Goal: Transaction & Acquisition: Purchase product/service

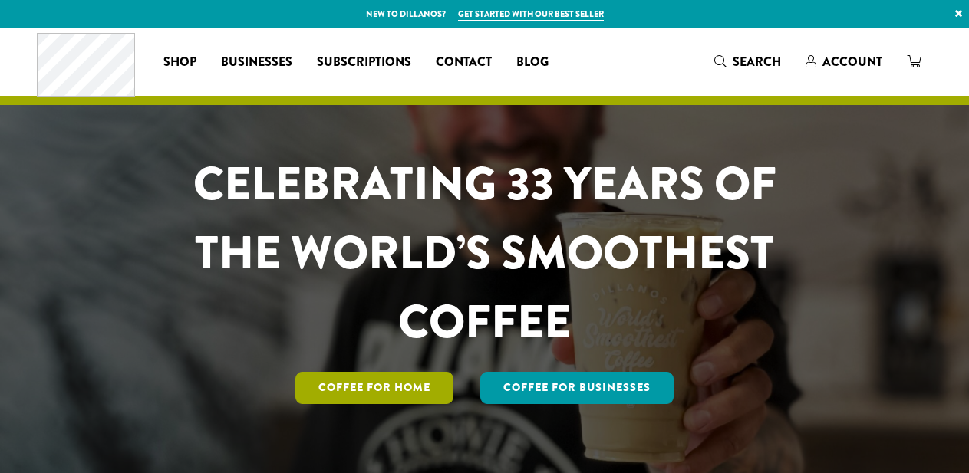
click at [371, 372] on link "Coffee for Home" at bounding box center [374, 388] width 158 height 32
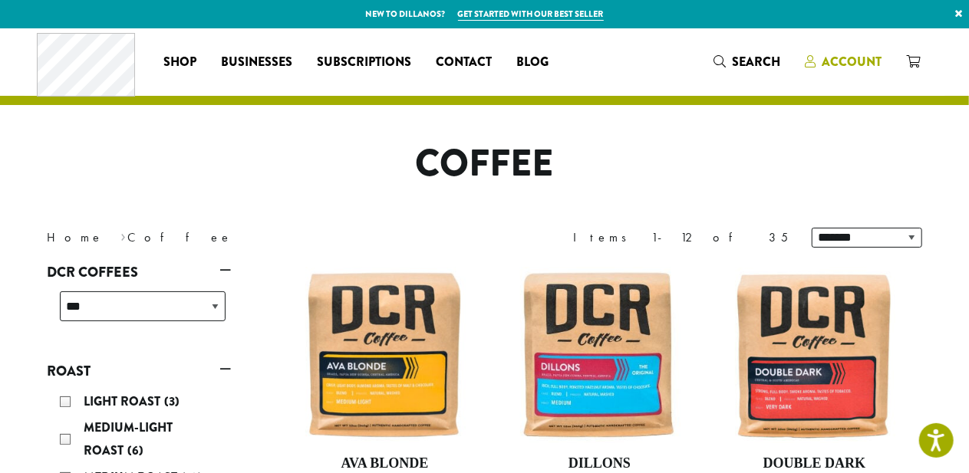
click at [849, 54] on span "Account" at bounding box center [853, 62] width 60 height 18
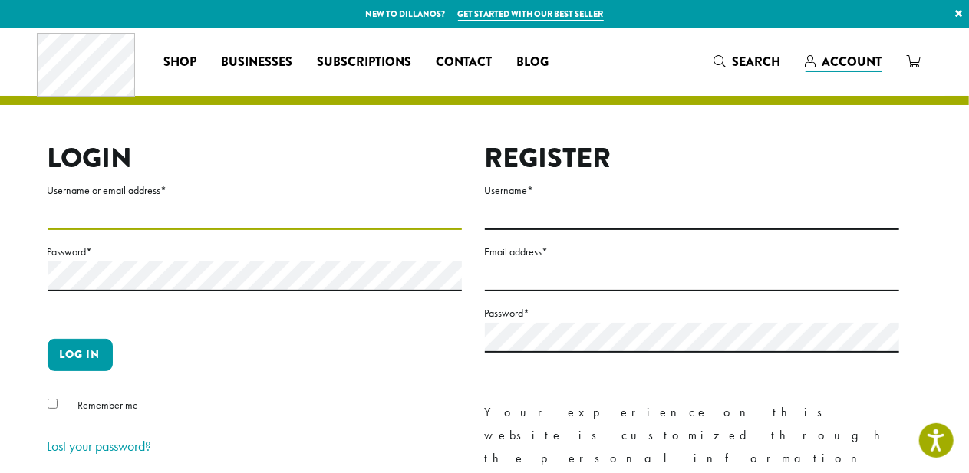
click at [83, 209] on input "Username or email address *" at bounding box center [255, 215] width 414 height 30
type input "**********"
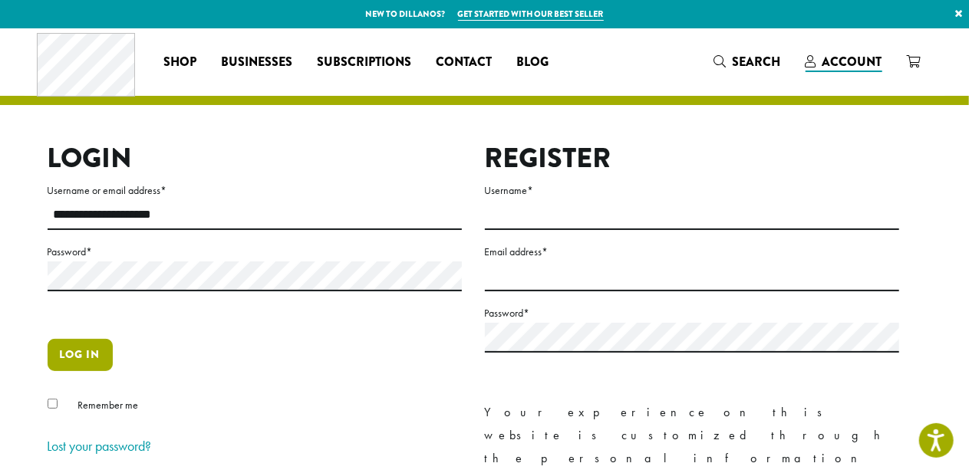
click at [86, 347] on button "Log in" at bounding box center [80, 355] width 65 height 32
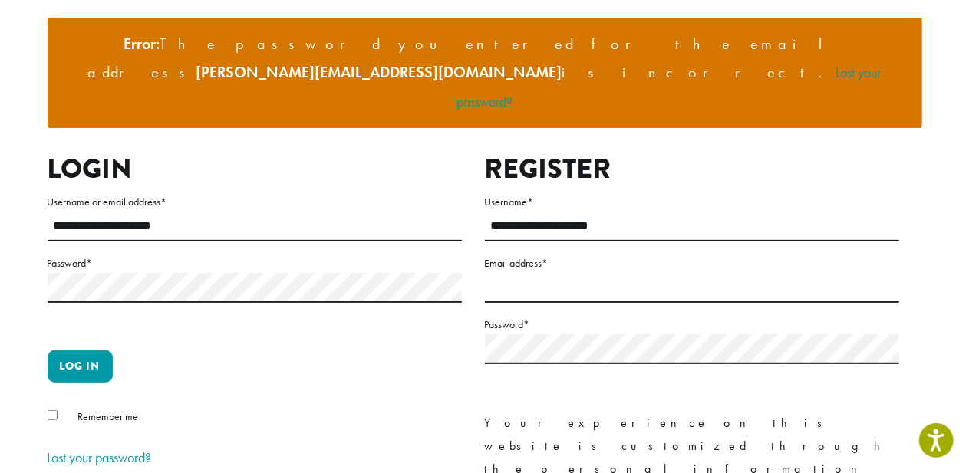
scroll to position [153, 0]
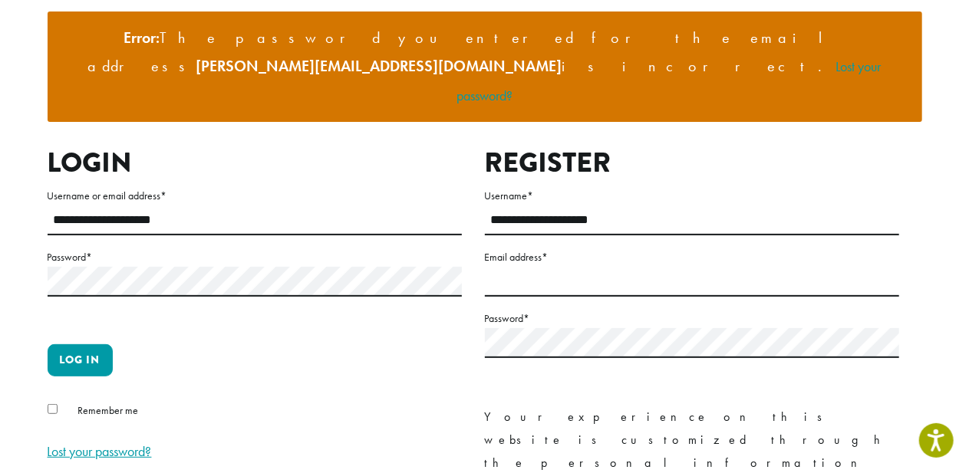
click at [69, 443] on link "Lost your password?" at bounding box center [100, 452] width 104 height 18
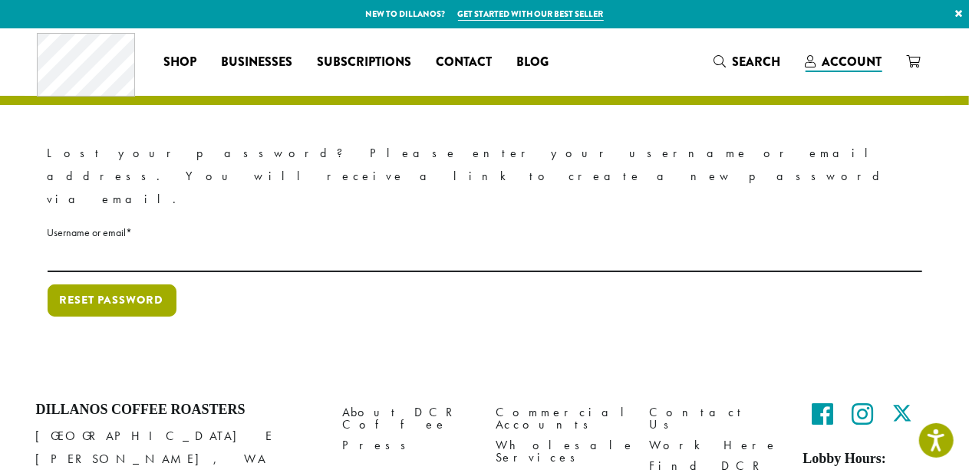
click at [104, 285] on button "Reset password" at bounding box center [112, 301] width 129 height 32
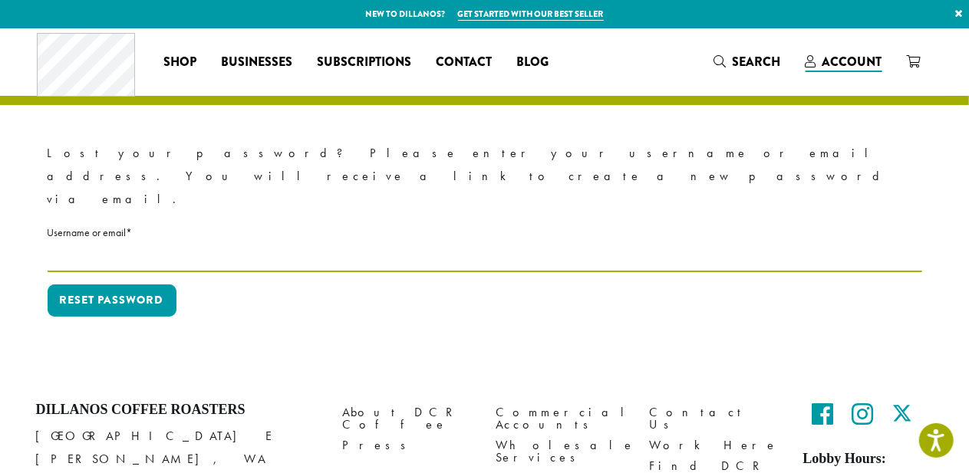
click at [135, 242] on input "Username or email * Required" at bounding box center [485, 257] width 875 height 30
type input "**********"
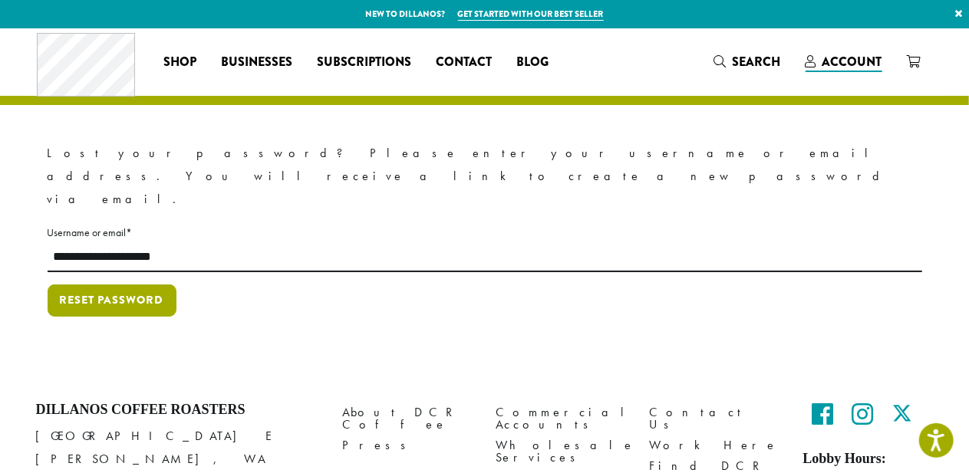
click at [83, 285] on button "Reset password" at bounding box center [112, 301] width 129 height 32
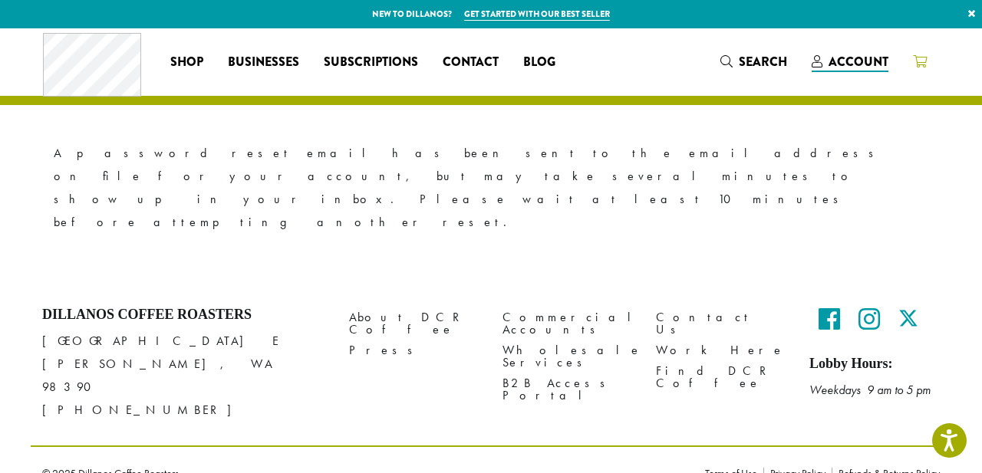
click at [917, 61] on icon at bounding box center [920, 61] width 14 height 12
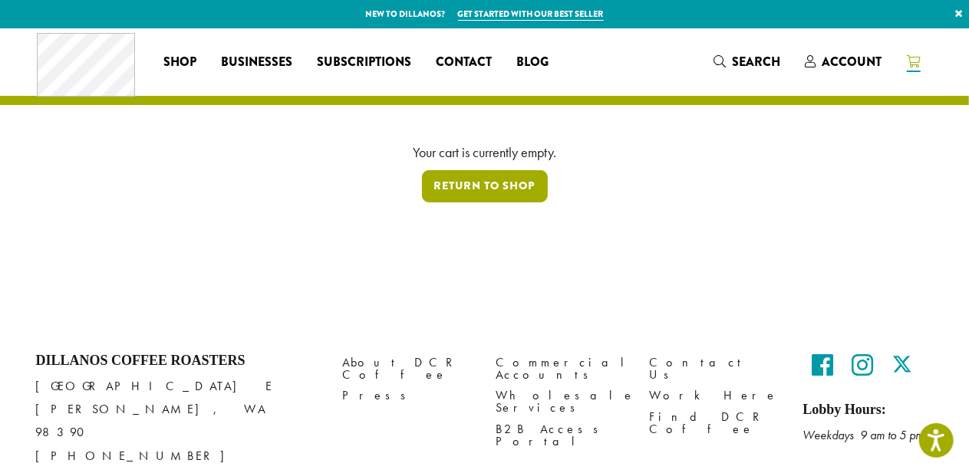
click at [503, 186] on link "Return to shop" at bounding box center [485, 186] width 126 height 32
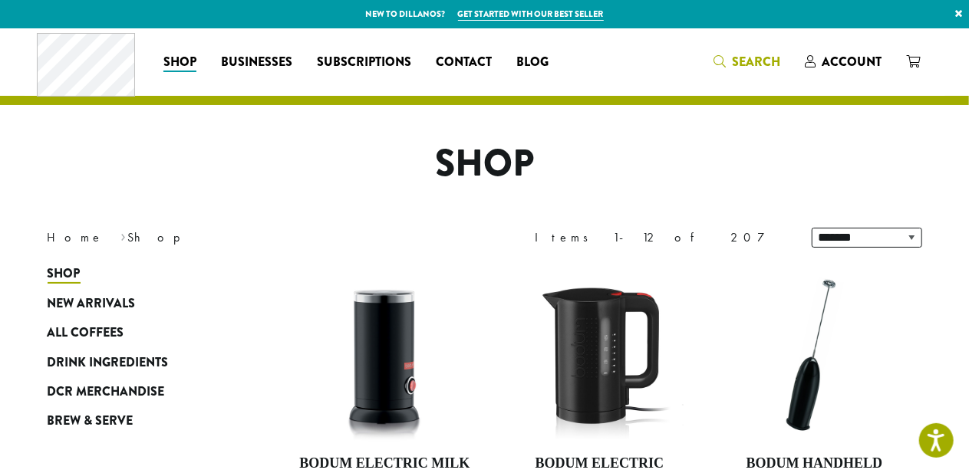
click at [743, 61] on span "Search" at bounding box center [757, 62] width 48 height 18
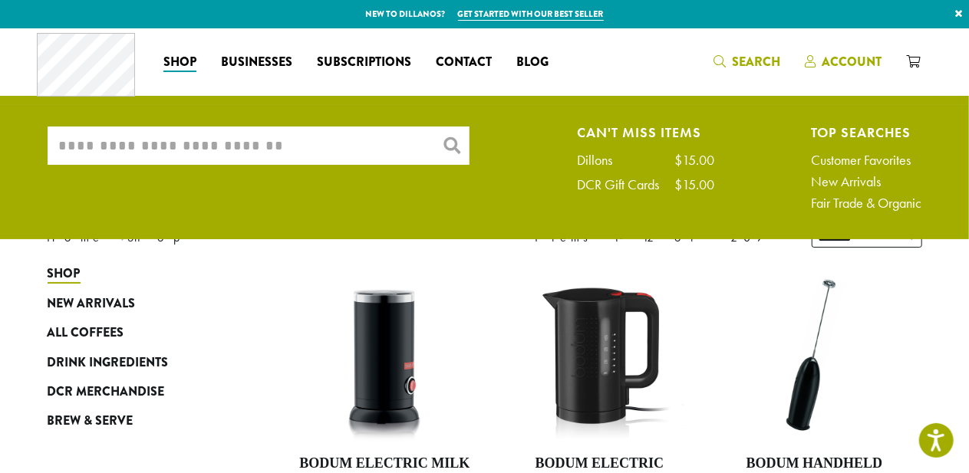
click at [832, 56] on span "Account" at bounding box center [853, 62] width 60 height 18
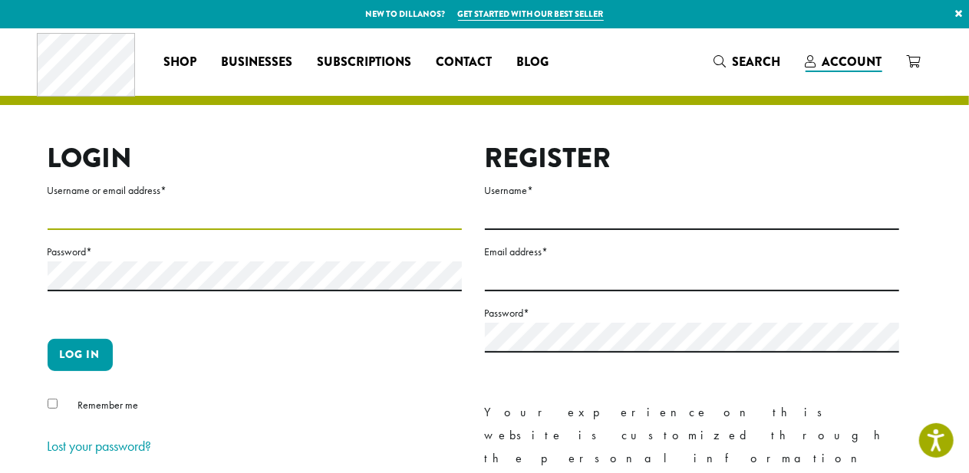
click at [189, 202] on input "Username or email address *" at bounding box center [255, 215] width 414 height 30
type input "**********"
click at [57, 397] on div "Remember me" at bounding box center [255, 408] width 414 height 25
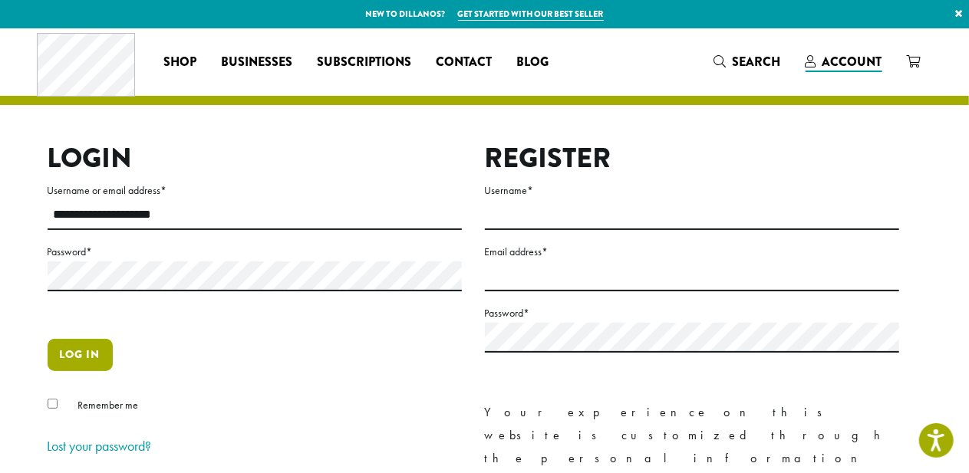
click at [74, 359] on button "Log in" at bounding box center [80, 355] width 65 height 32
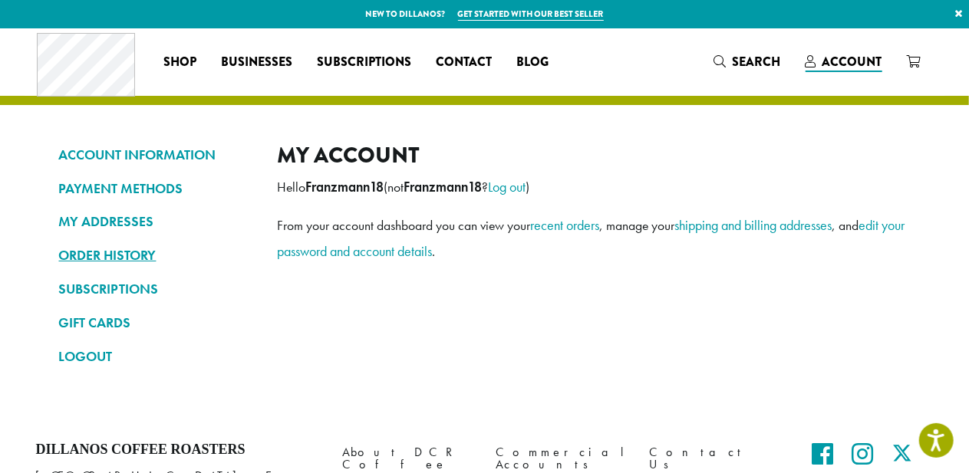
click at [78, 254] on link "ORDER HISTORY" at bounding box center [157, 255] width 196 height 26
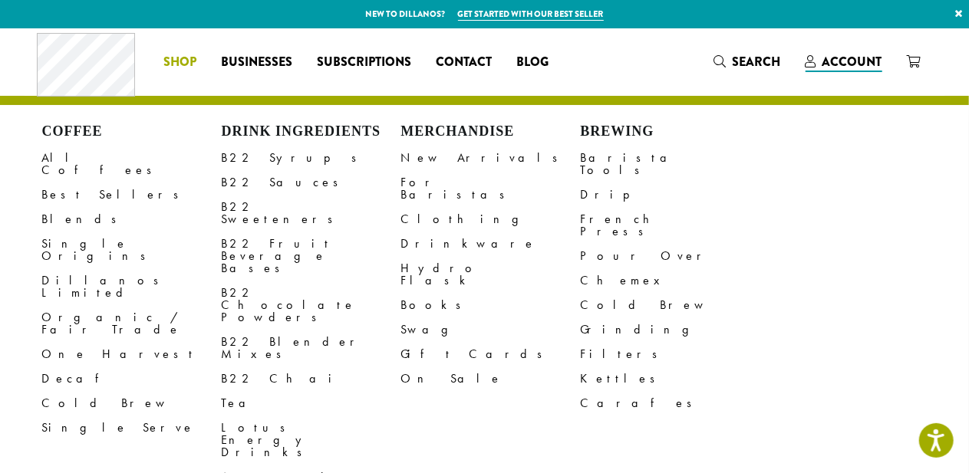
click at [177, 59] on span "Shop" at bounding box center [179, 62] width 33 height 19
click at [75, 154] on link "All Coffees" at bounding box center [132, 164] width 180 height 37
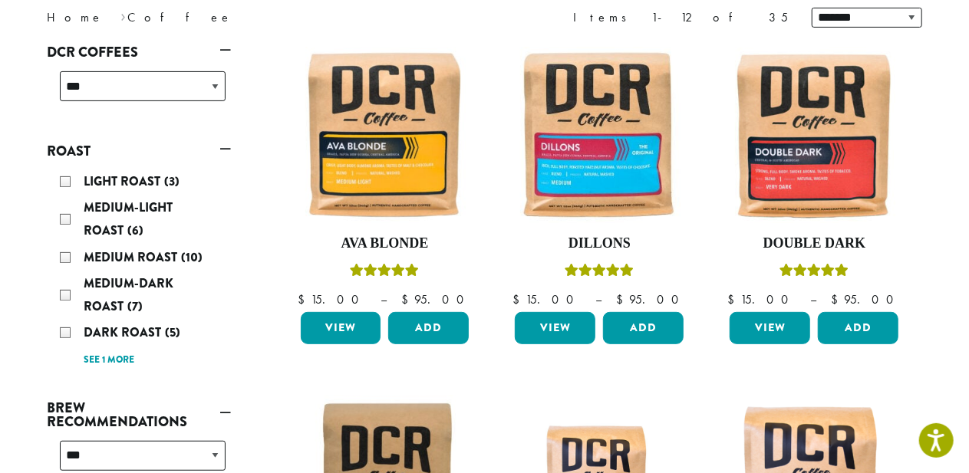
scroll to position [230, 0]
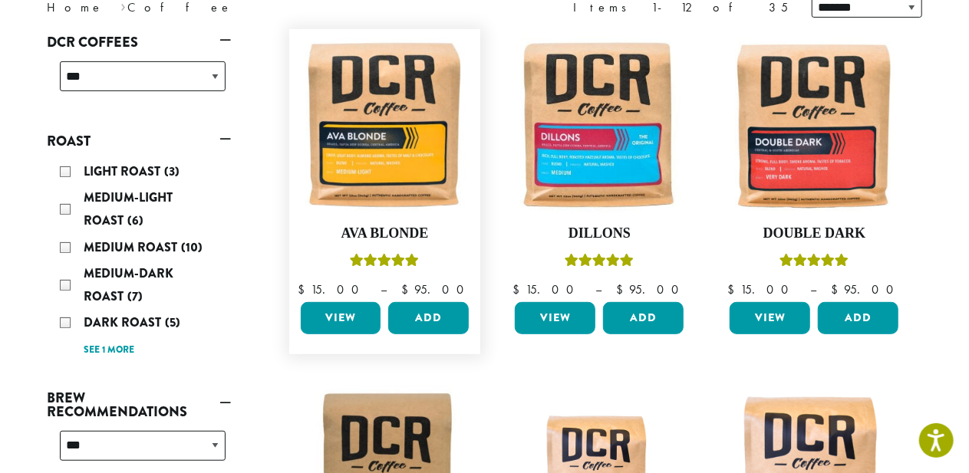
click at [338, 316] on link "View" at bounding box center [341, 318] width 81 height 32
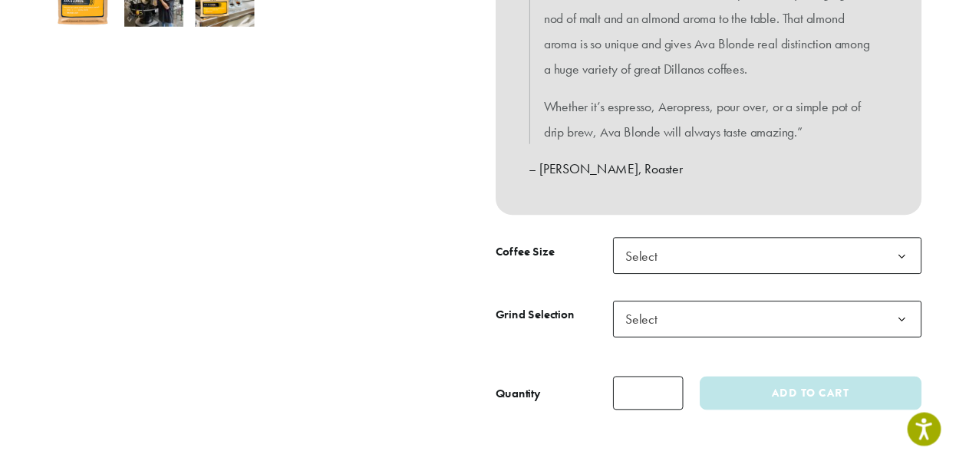
scroll to position [614, 0]
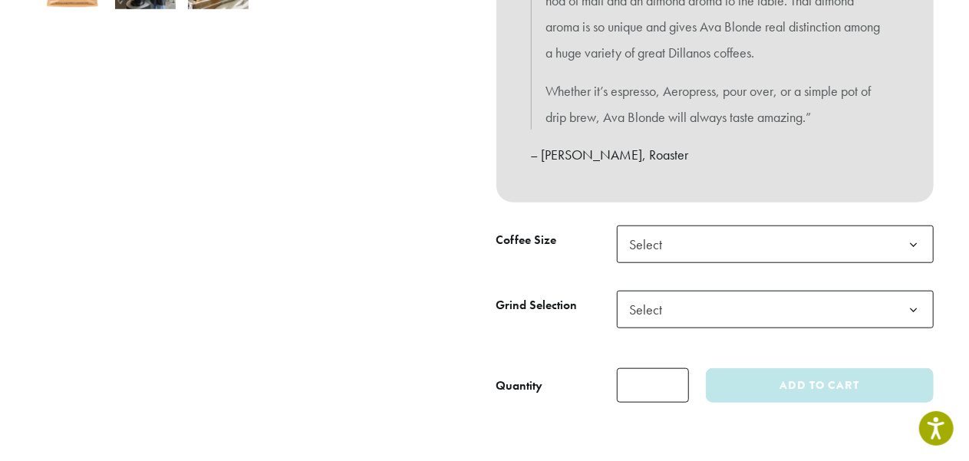
click at [912, 239] on b at bounding box center [914, 245] width 38 height 38
click at [707, 308] on span "Select" at bounding box center [775, 310] width 317 height 38
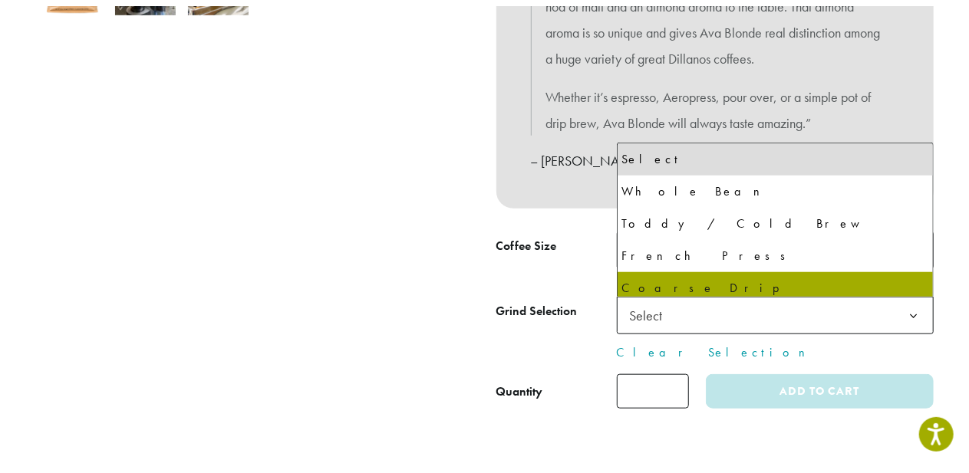
scroll to position [31, 0]
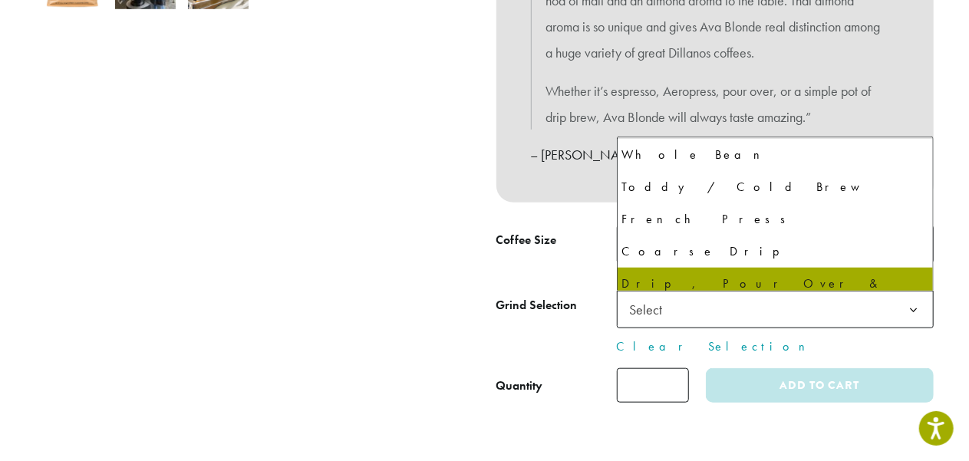
select select "*********"
select select "**********"
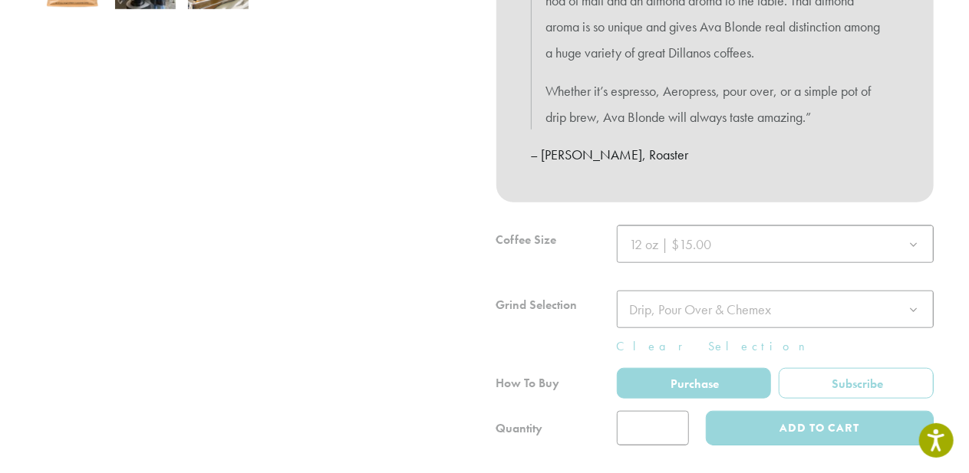
click at [798, 434] on div at bounding box center [714, 336] width 437 height 220
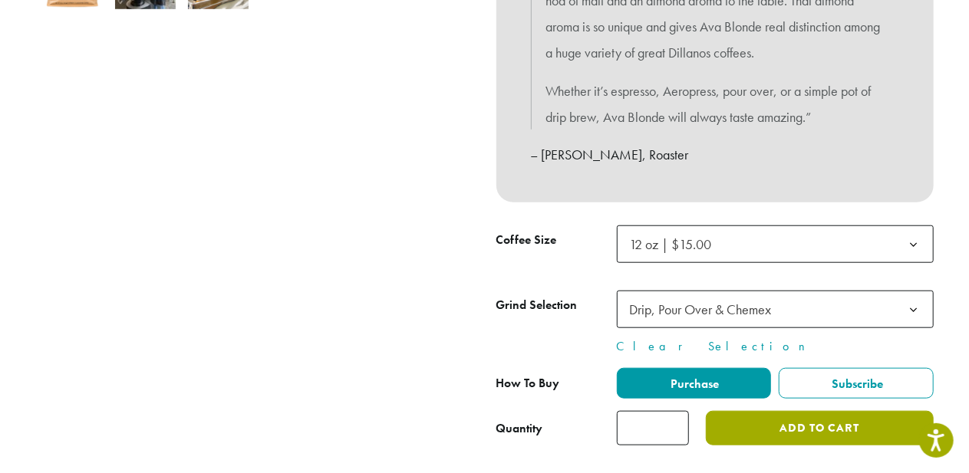
click at [798, 434] on button "Add to cart" at bounding box center [819, 428] width 227 height 35
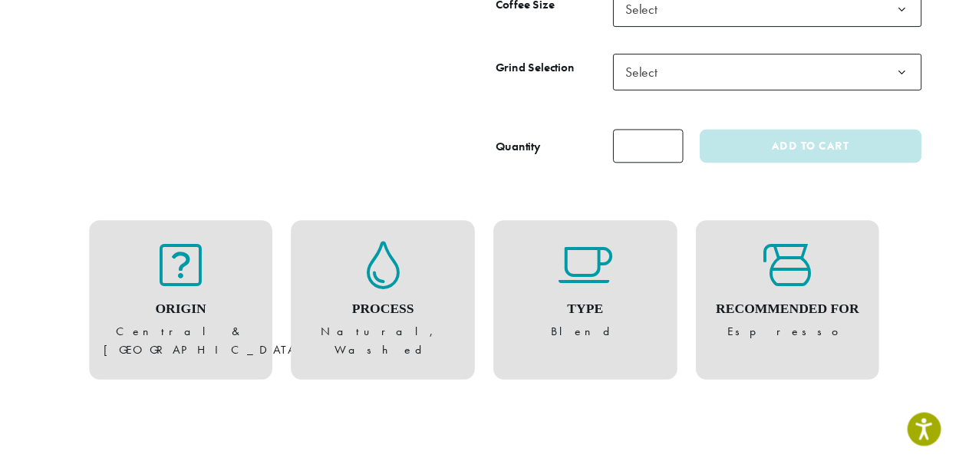
scroll to position [691, 0]
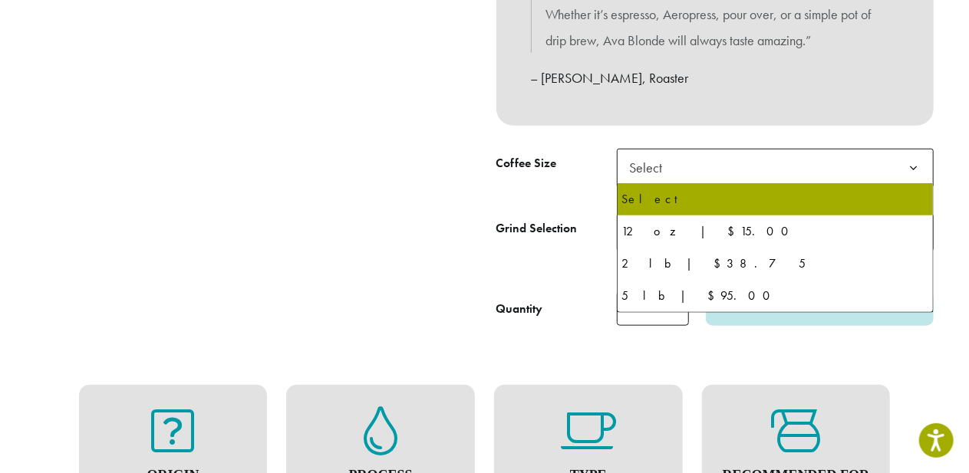
click at [924, 161] on b at bounding box center [914, 169] width 38 height 38
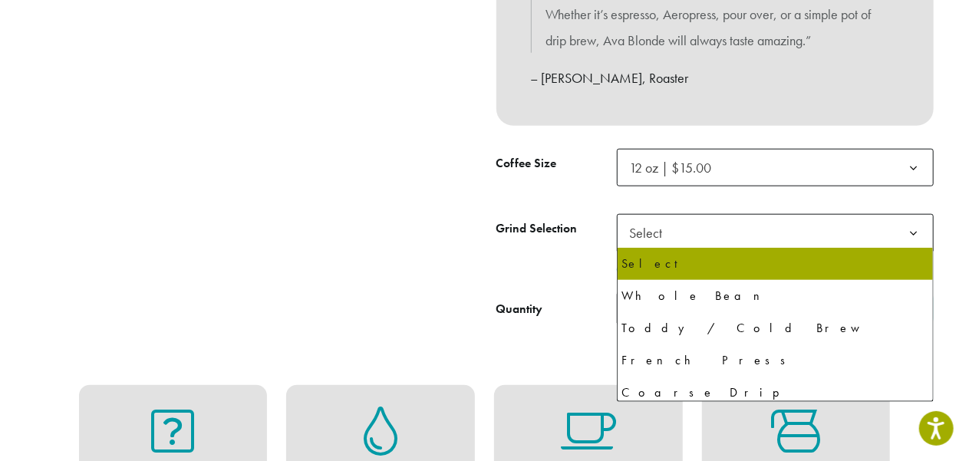
click at [662, 229] on span "Select" at bounding box center [651, 233] width 54 height 30
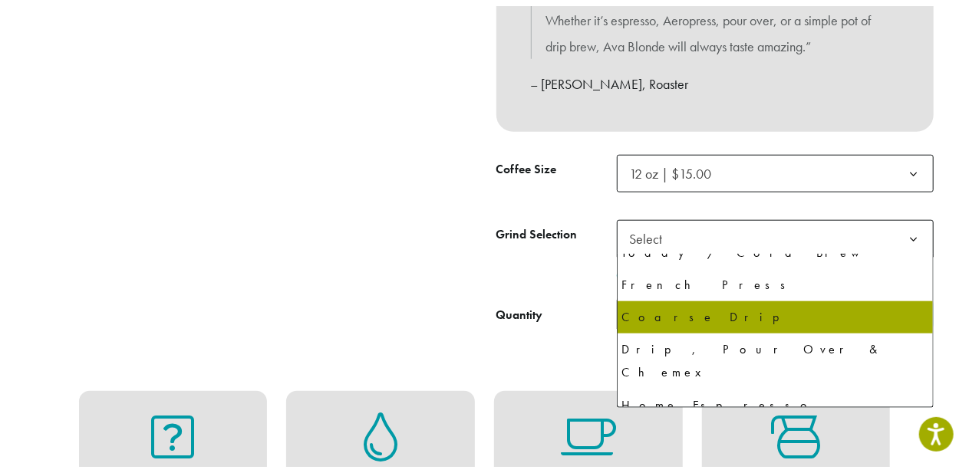
scroll to position [104, 0]
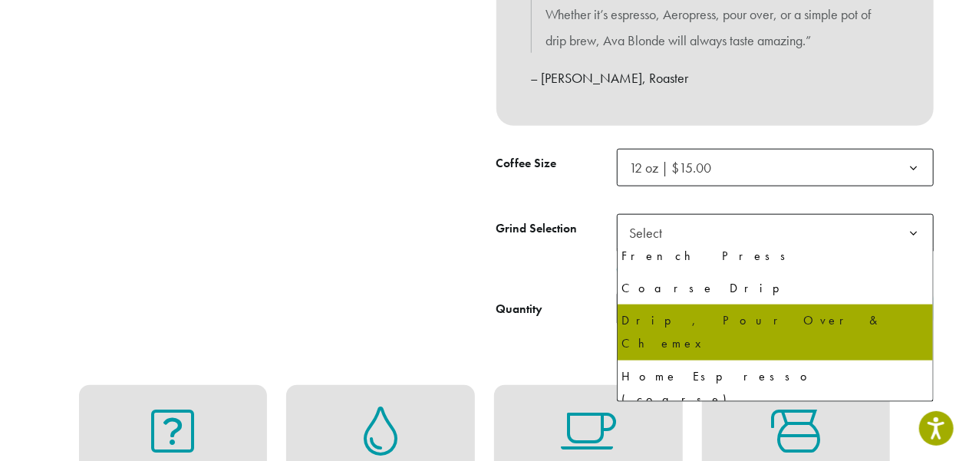
select select "*********"
select select "**********"
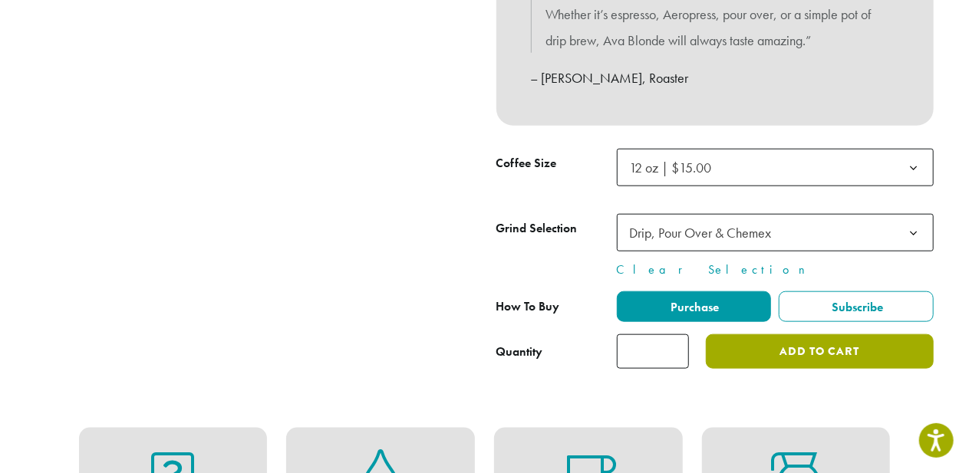
click at [790, 354] on button "Add to cart" at bounding box center [819, 352] width 227 height 35
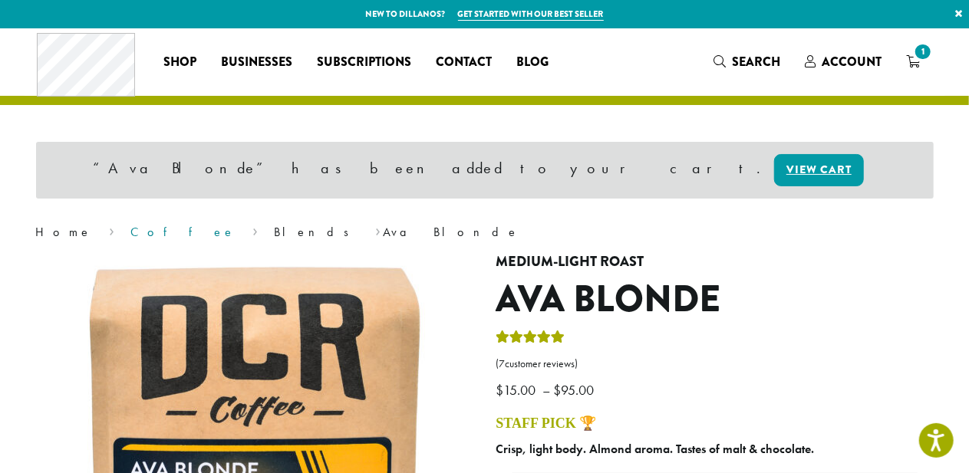
click at [130, 232] on link "Coffee" at bounding box center [182, 232] width 105 height 16
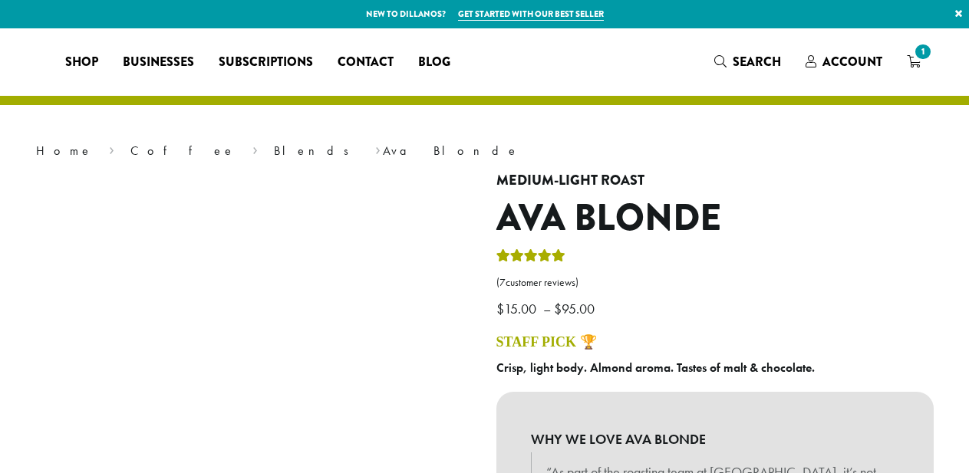
select select "*********"
select select "**********"
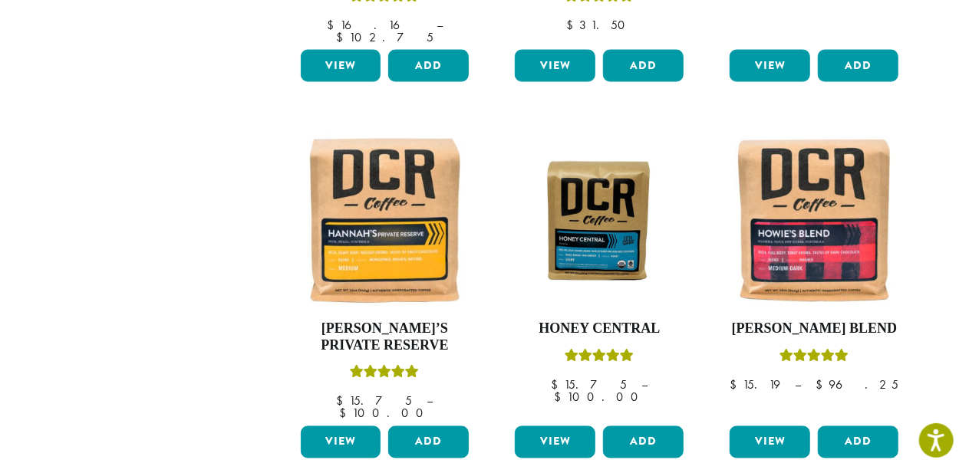
scroll to position [1228, 0]
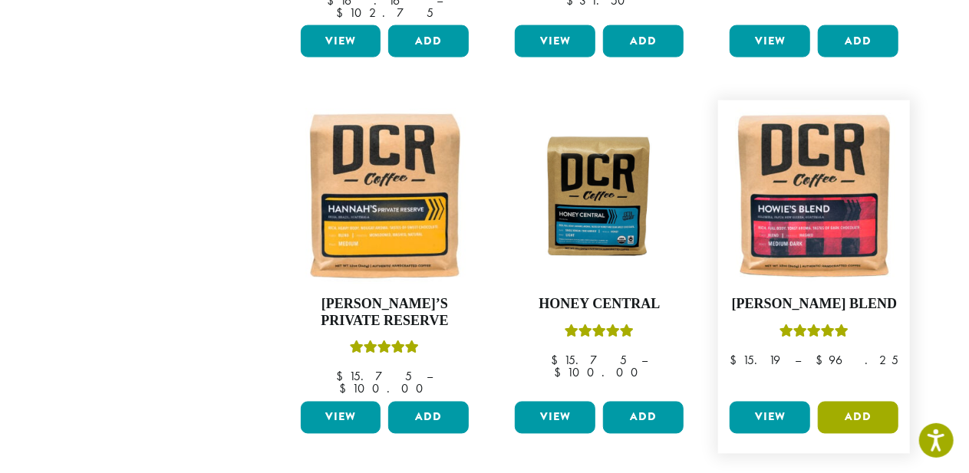
click at [858, 402] on button "Add" at bounding box center [858, 418] width 81 height 32
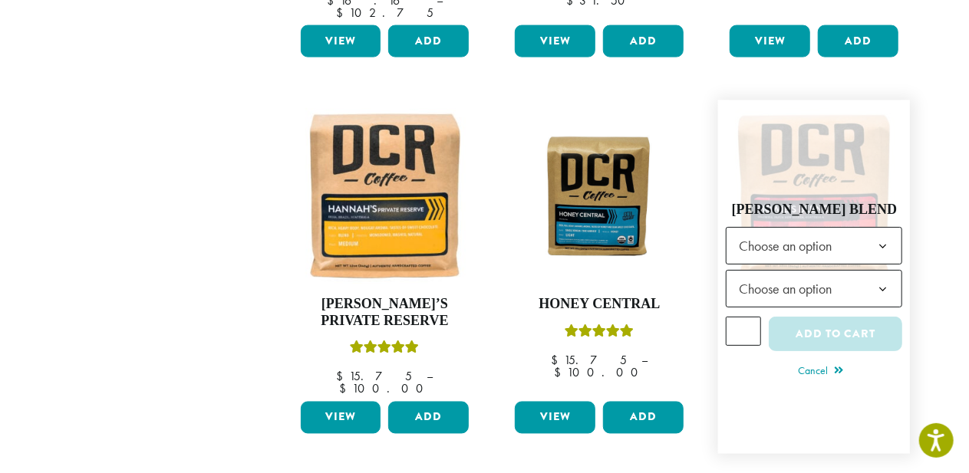
click at [881, 229] on b at bounding box center [883, 248] width 38 height 38
click at [823, 275] on span "Choose an option" at bounding box center [790, 290] width 114 height 30
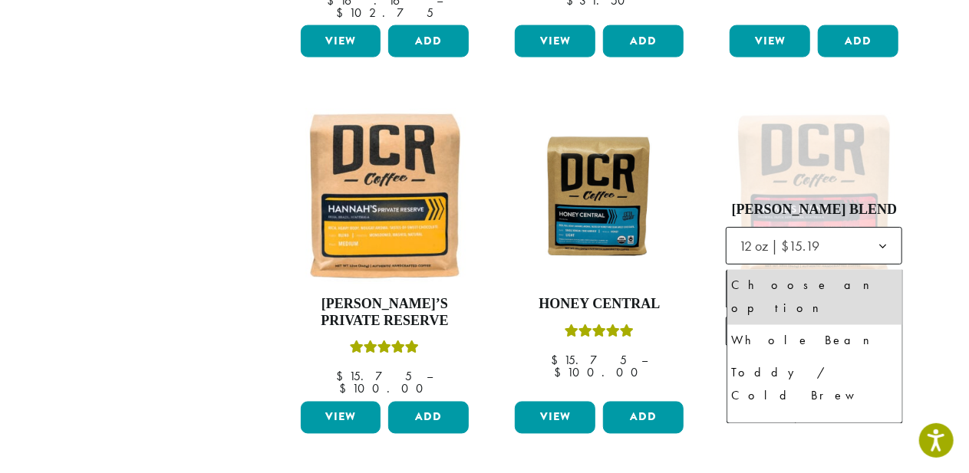
scroll to position [31, 0]
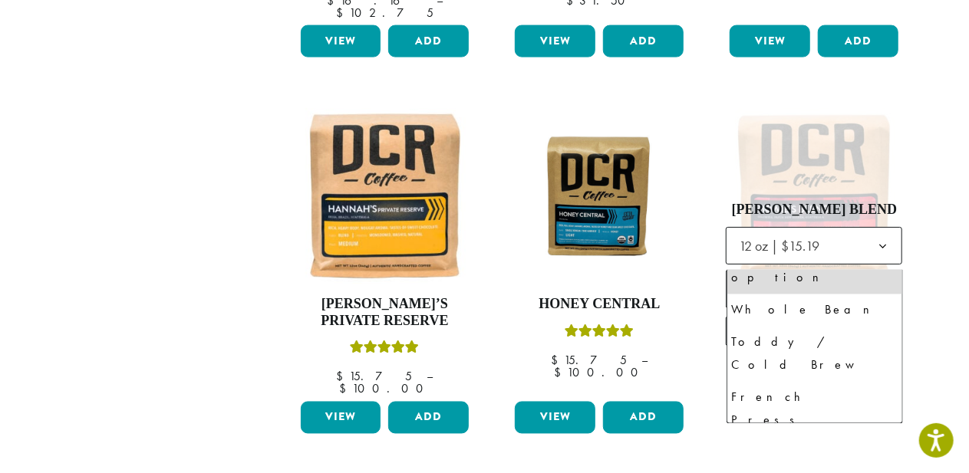
select select "*********"
select select "**********"
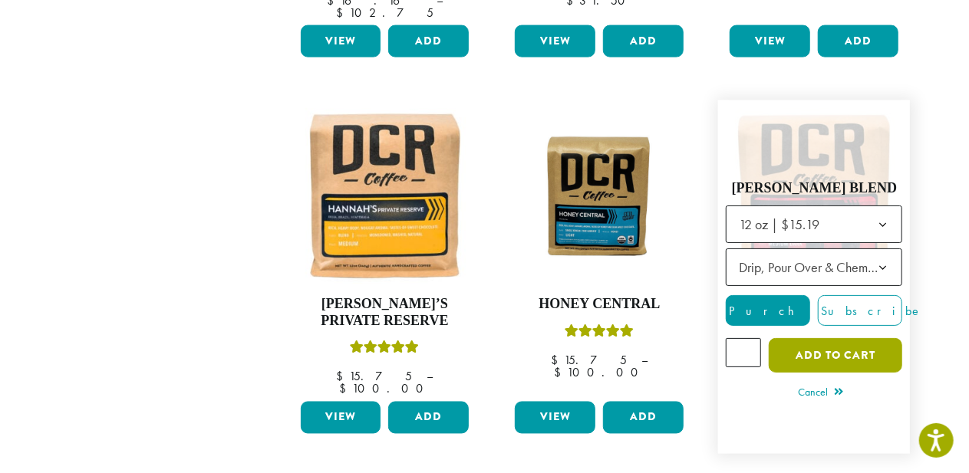
click at [813, 339] on button "Add to cart" at bounding box center [836, 356] width 134 height 35
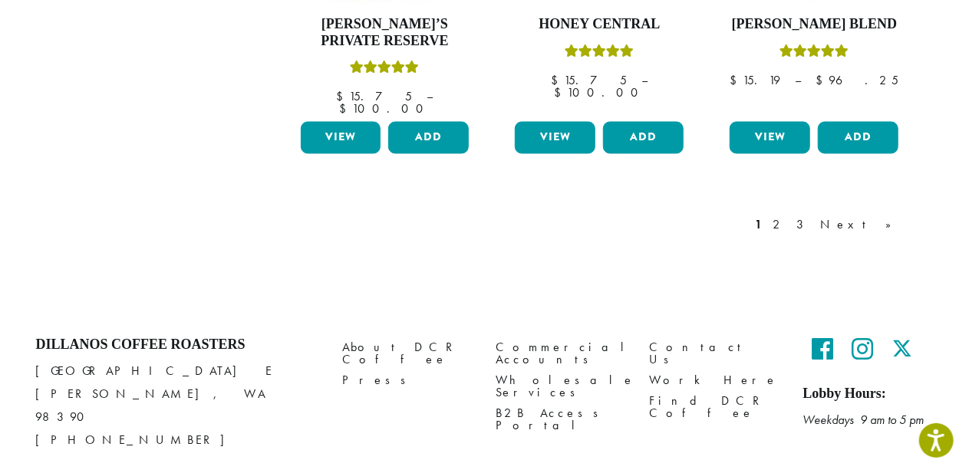
scroll to position [1505, 0]
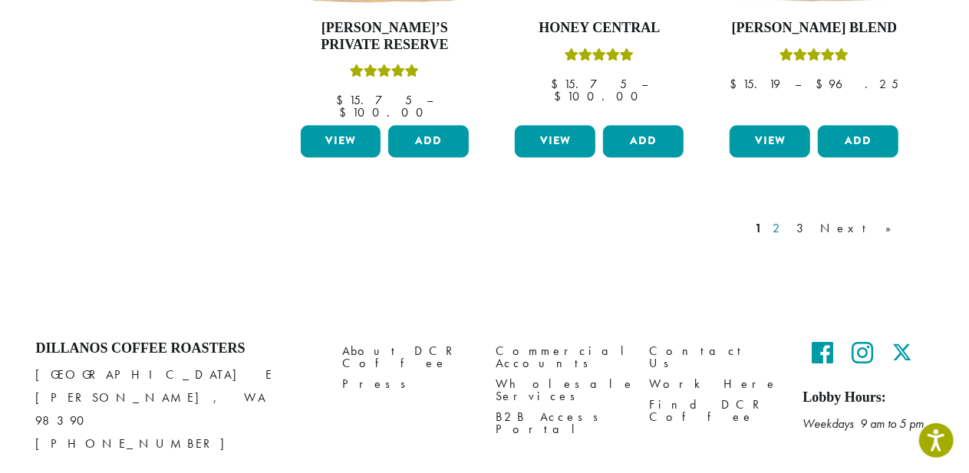
click at [790, 219] on link "2" at bounding box center [779, 228] width 19 height 18
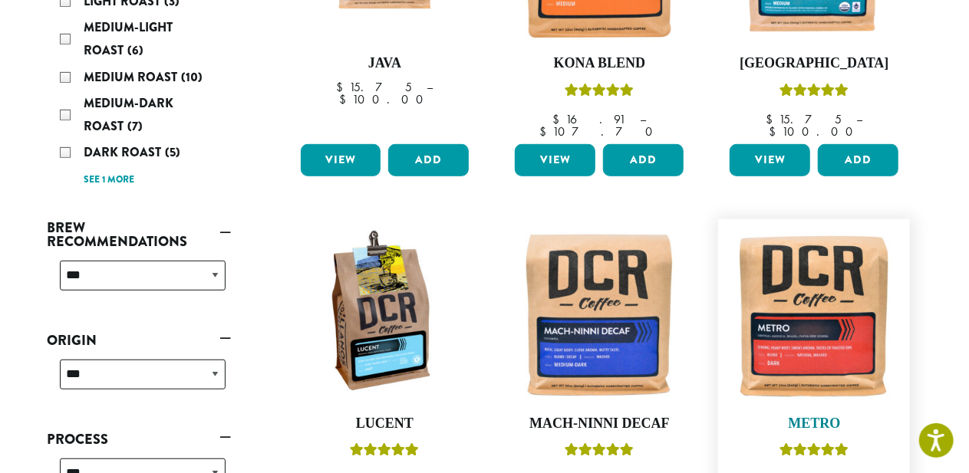
scroll to position [324, 0]
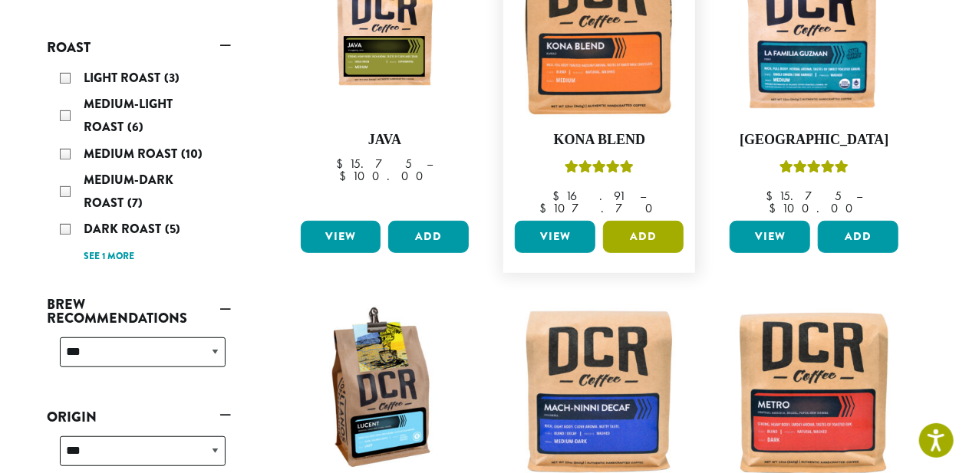
click at [648, 221] on button "Add" at bounding box center [643, 237] width 81 height 32
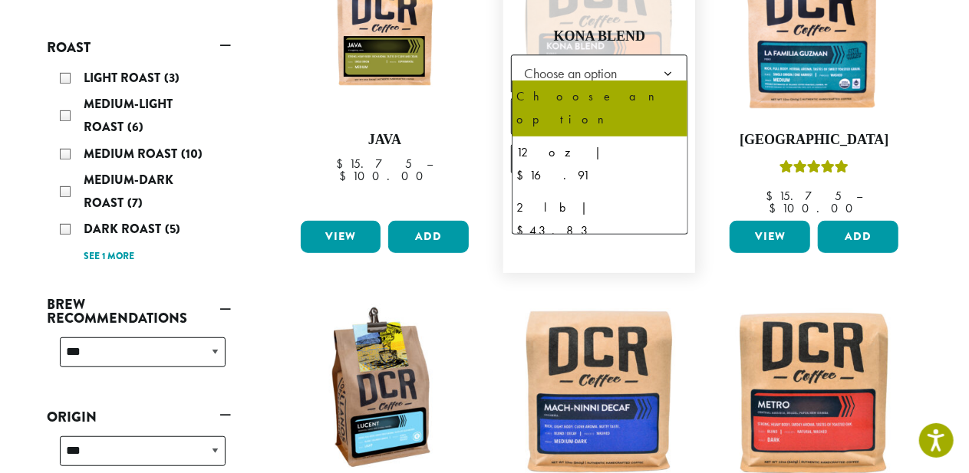
click at [671, 61] on b at bounding box center [668, 74] width 38 height 38
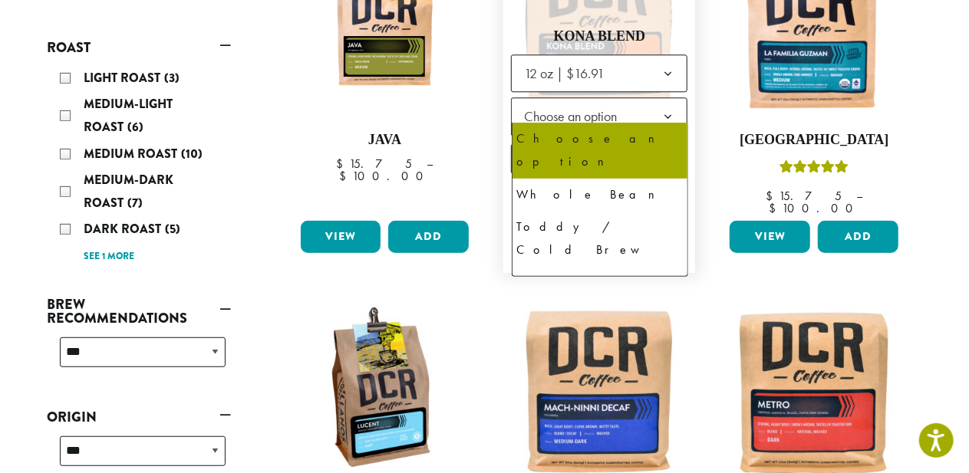
click at [623, 104] on span "Choose an option" at bounding box center [575, 116] width 114 height 30
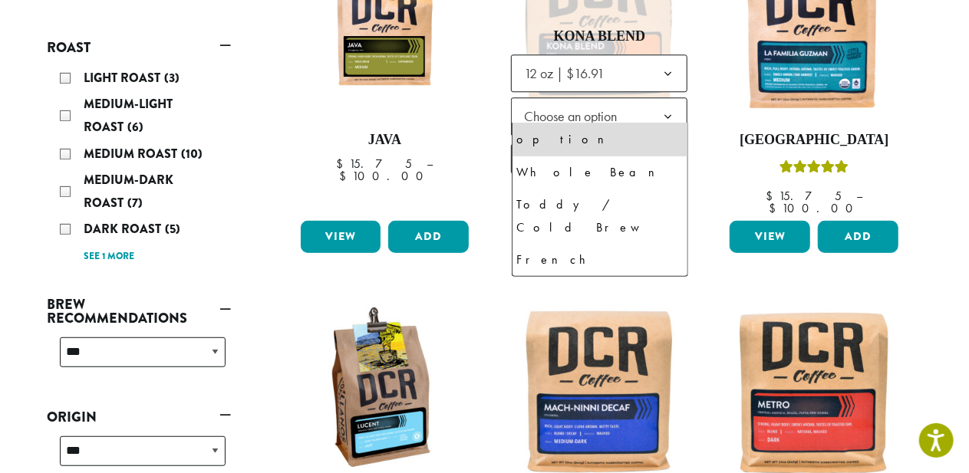
scroll to position [31, 0]
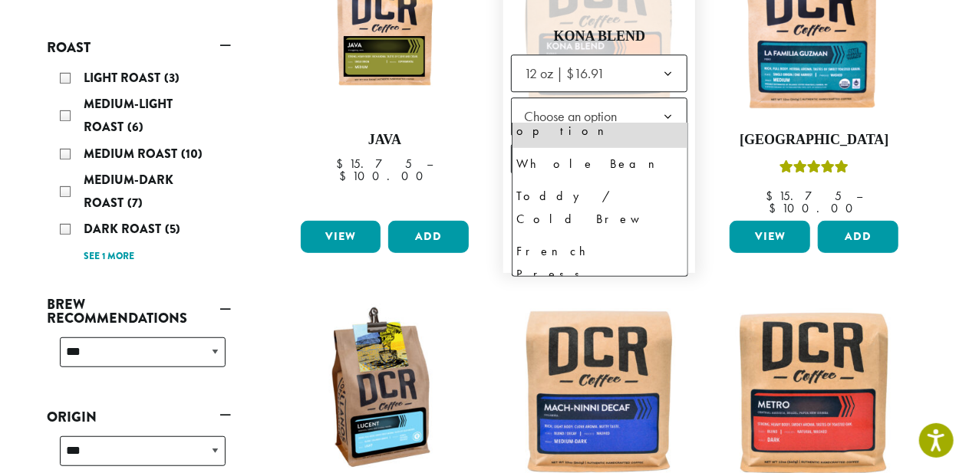
select select "*********"
select select "**********"
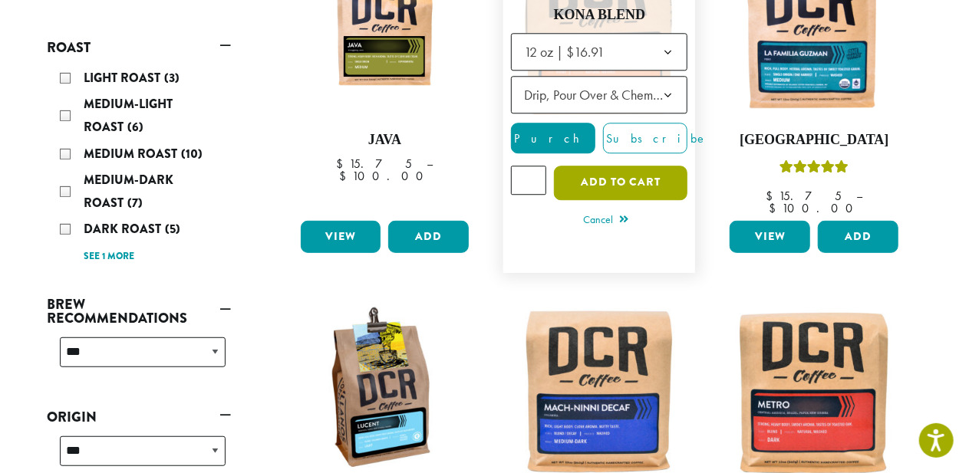
click at [629, 172] on button "Add to cart" at bounding box center [621, 183] width 134 height 35
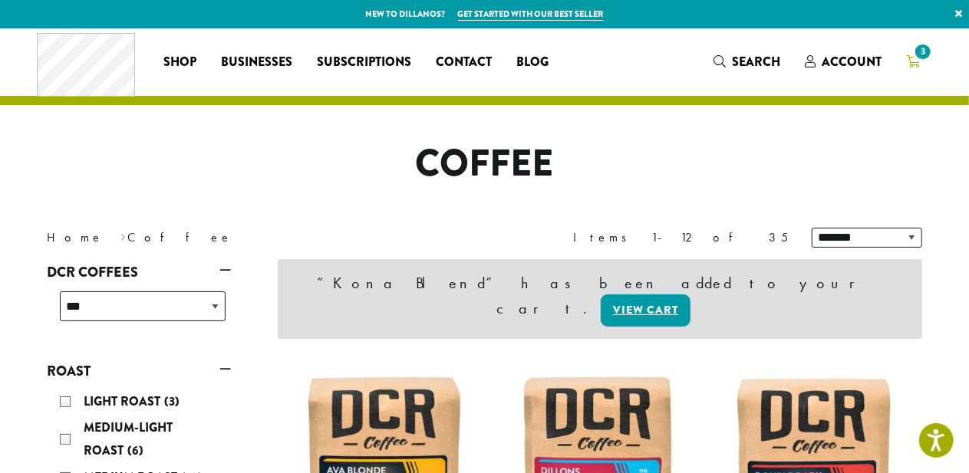
click at [914, 56] on span "3" at bounding box center [922, 51] width 21 height 21
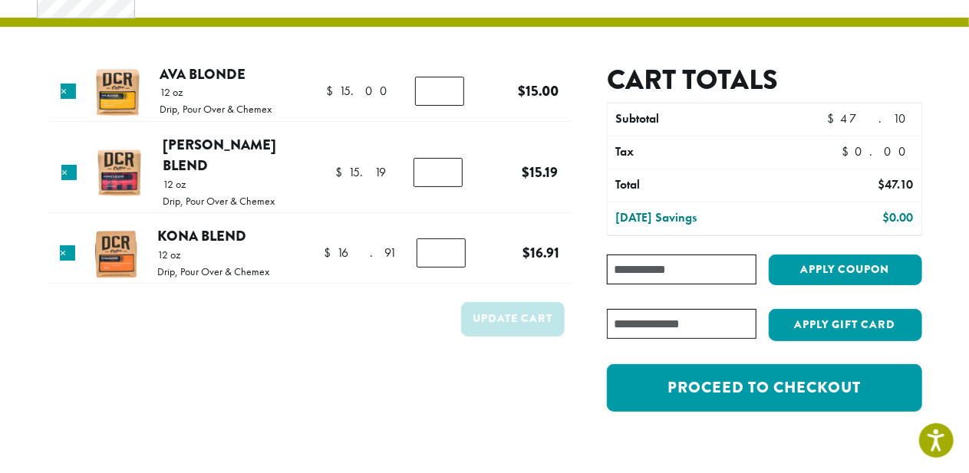
scroll to position [153, 0]
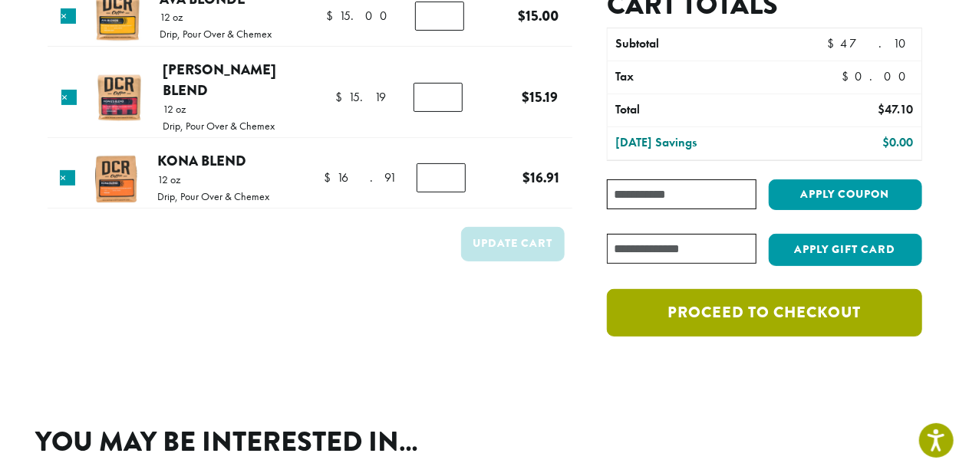
click at [787, 304] on link "Proceed to checkout" at bounding box center [764, 313] width 315 height 48
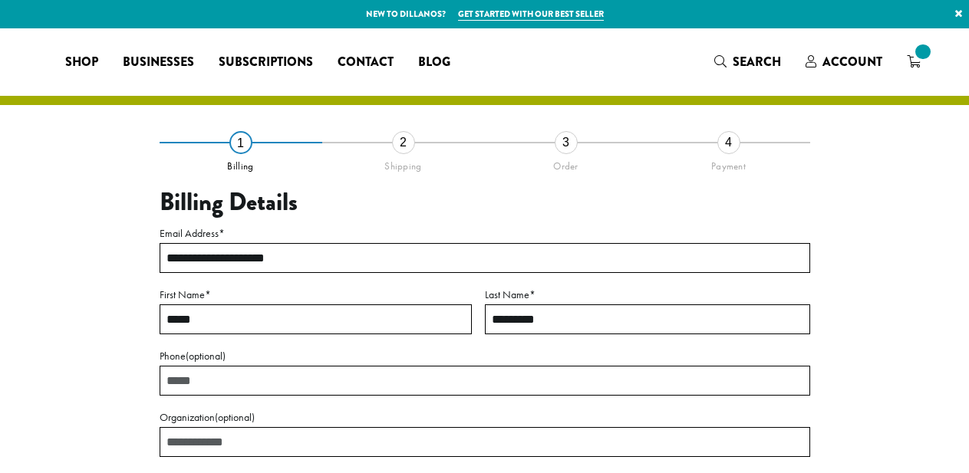
select select "**"
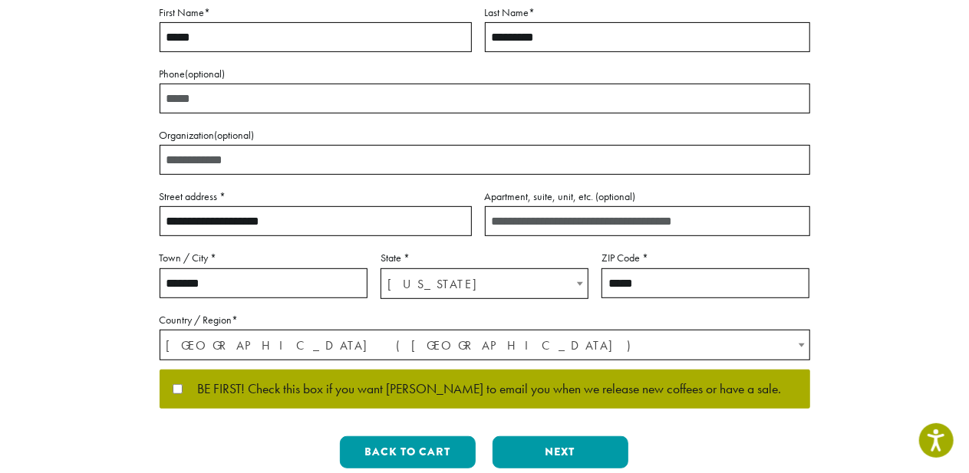
scroll to position [307, 0]
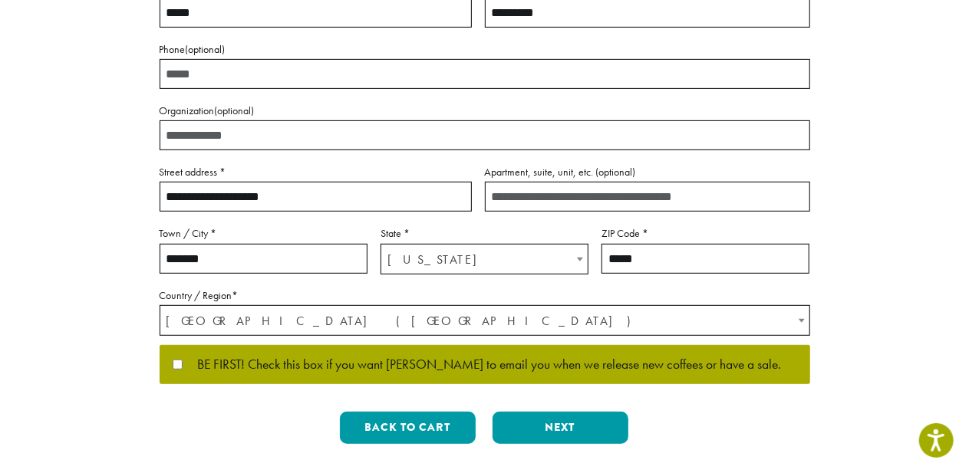
click at [171, 364] on p "BE FIRST! Check this box if you want [PERSON_NAME] to email you when we release…" at bounding box center [485, 365] width 651 height 40
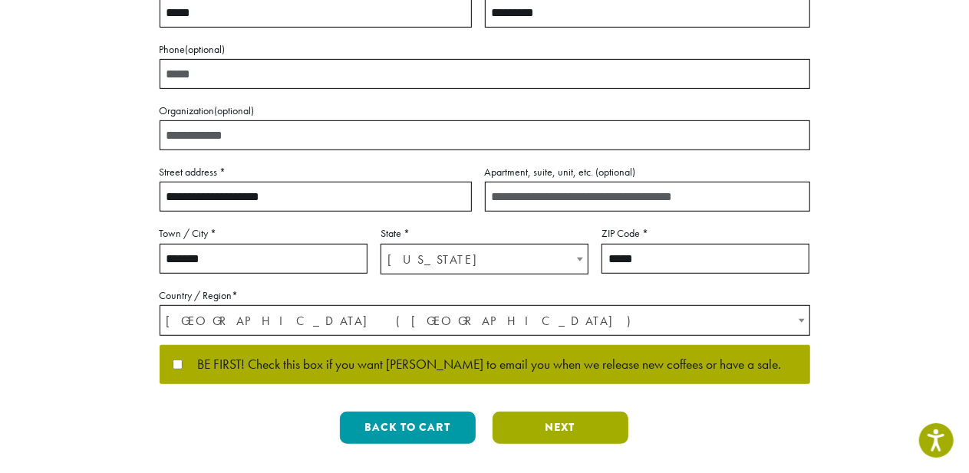
click at [563, 424] on button "Next" at bounding box center [561, 428] width 136 height 32
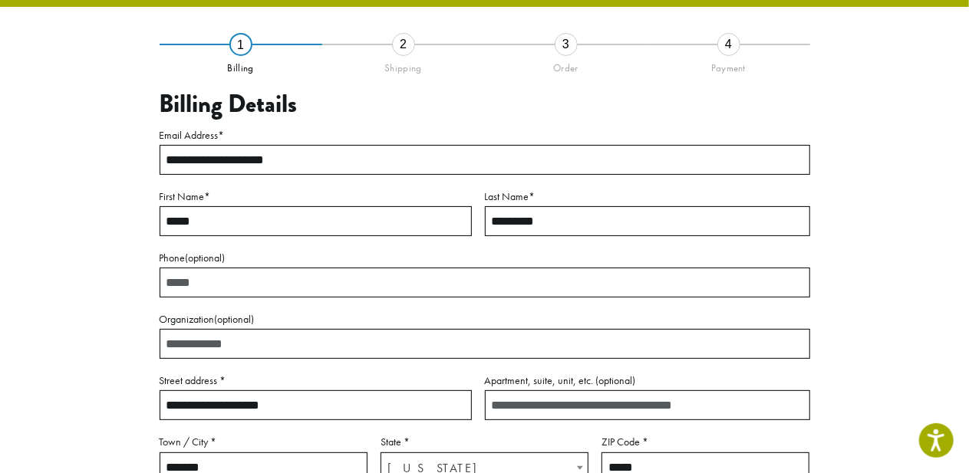
scroll to position [87, 0]
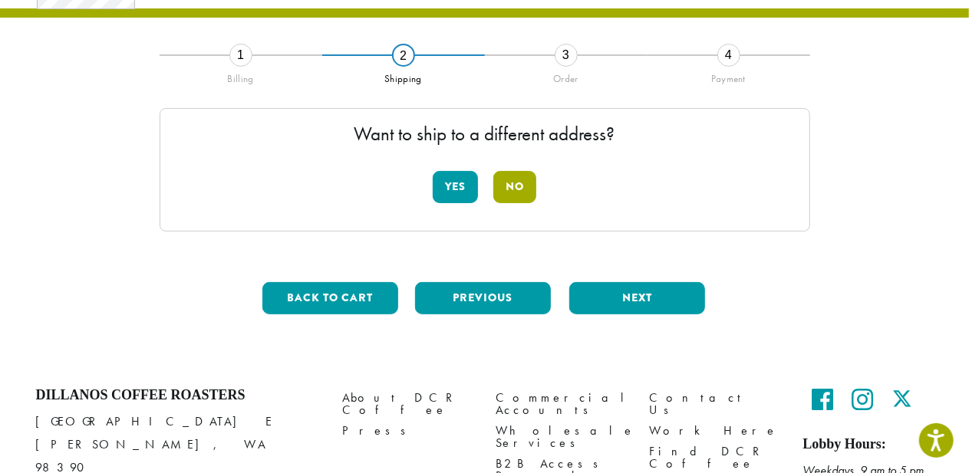
click at [527, 174] on button "No" at bounding box center [514, 187] width 43 height 32
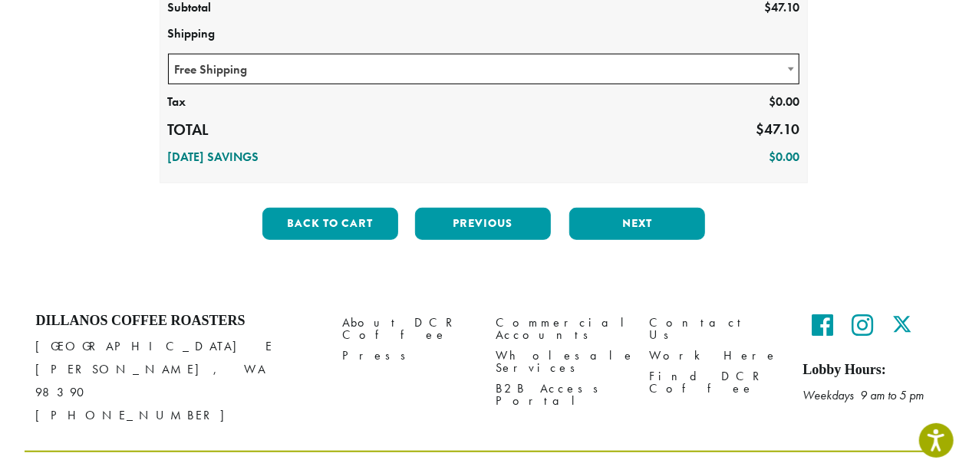
scroll to position [421, 0]
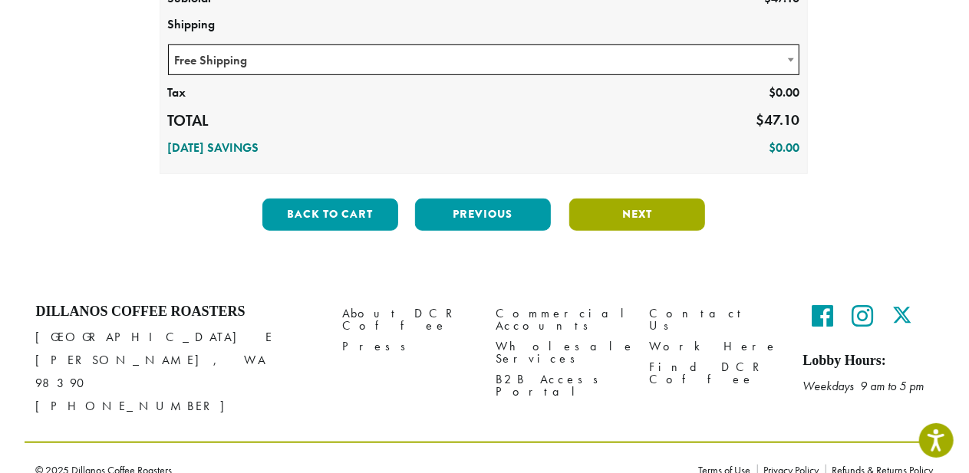
click at [637, 206] on button "Next" at bounding box center [637, 215] width 136 height 32
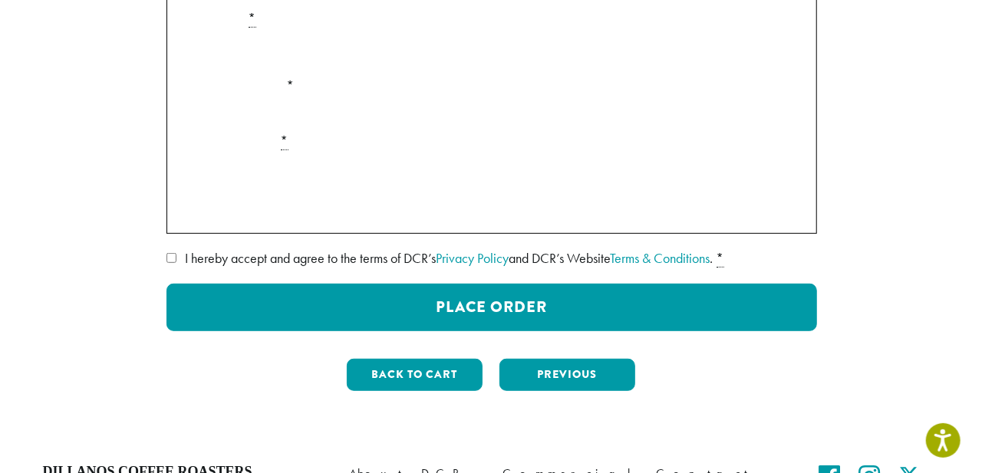
scroll to position [318, 0]
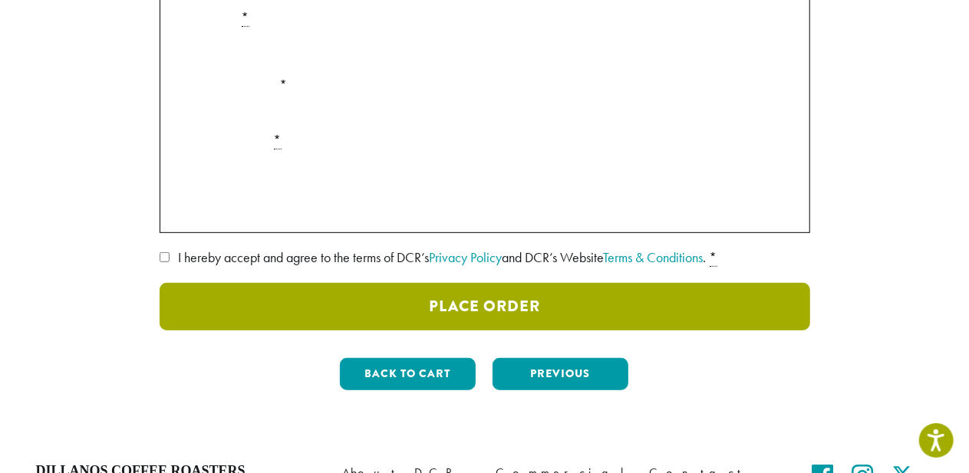
click at [408, 306] on button "Place Order" at bounding box center [485, 307] width 651 height 48
